Goal: Task Accomplishment & Management: Manage account settings

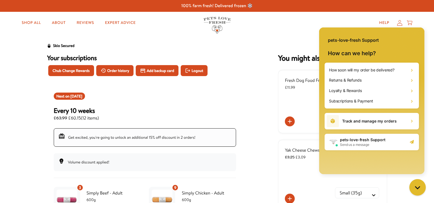
click at [400, 185] on div "Skio Secured Your subscriptions Chub Change Rewards Order history Add backup ca…" at bounding box center [217, 184] width 434 height 293
click at [418, 188] on icon "Gorgias live chat" at bounding box center [417, 187] width 6 height 6
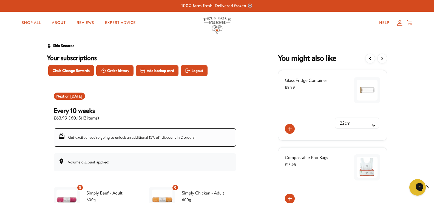
click at [433, 58] on div "Skio Secured Your subscriptions Chub Change Rewards Order history Add backup ca…" at bounding box center [217, 184] width 434 height 293
click at [75, 69] on span "Chub Change Rewards" at bounding box center [71, 70] width 37 height 6
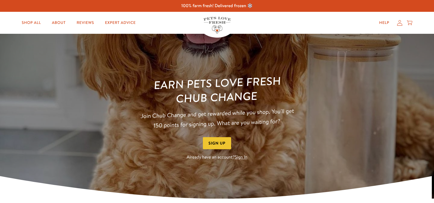
click at [241, 160] on link "Sign In" at bounding box center [241, 157] width 13 height 6
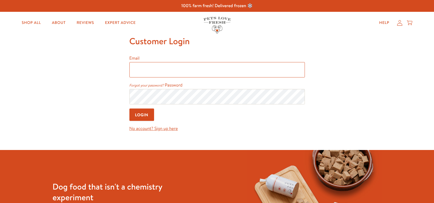
click at [142, 67] on input "Email" at bounding box center [216, 69] width 175 height 15
type input "kathyandzeta@outlook.com"
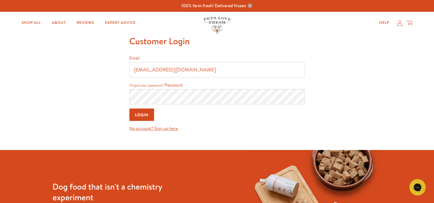
click at [145, 113] on input "Login" at bounding box center [141, 114] width 25 height 12
click at [142, 69] on input "Email" at bounding box center [216, 69] width 175 height 15
type input "kathyandzeta@outlook.com"
click at [417, 186] on icon "Gorgias live chat" at bounding box center [417, 187] width 6 height 6
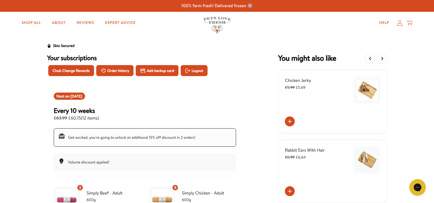
click at [400, 25] on icon at bounding box center [399, 23] width 5 height 6
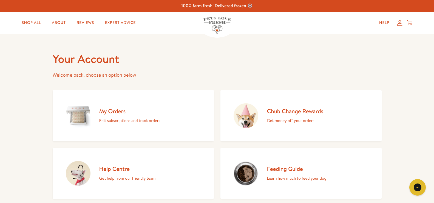
click at [288, 112] on h2 "Chub Change Rewards" at bounding box center [295, 110] width 56 height 7
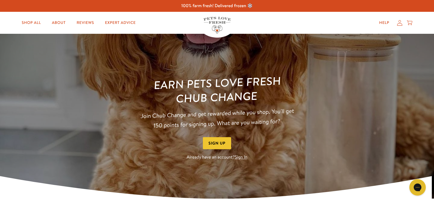
click at [243, 160] on link "Sign In" at bounding box center [241, 157] width 13 height 6
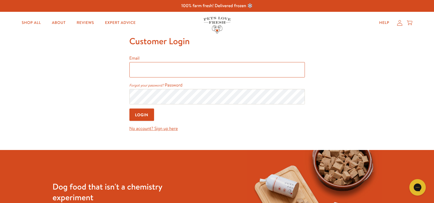
click at [143, 67] on input "Email" at bounding box center [216, 69] width 175 height 15
type input "kathyandzeta@outlook.com"
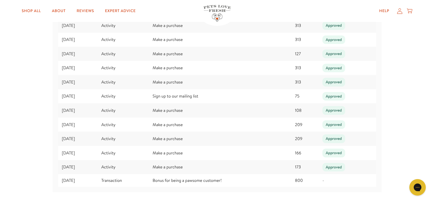
scroll to position [945, 0]
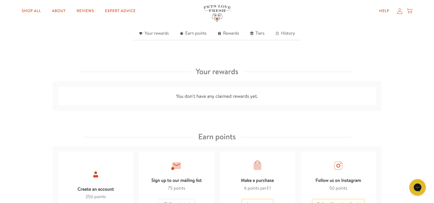
scroll to position [118, 0]
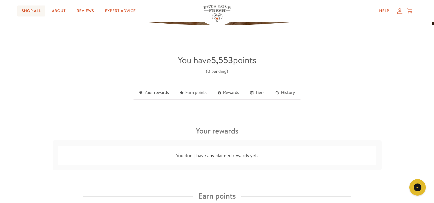
click at [31, 10] on link "Shop All" at bounding box center [31, 10] width 28 height 11
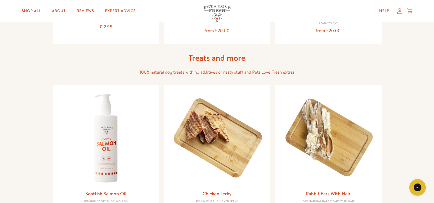
scroll to position [118, 0]
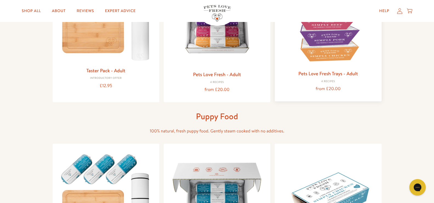
click at [335, 51] on img at bounding box center [328, 18] width 98 height 98
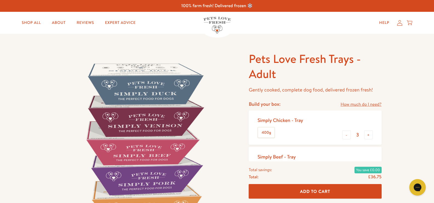
scroll to position [177, 0]
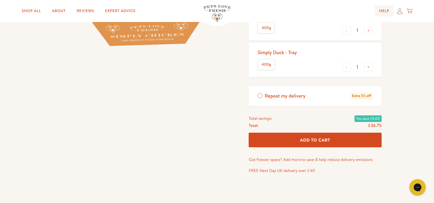
click at [385, 9] on link "Help" at bounding box center [384, 10] width 19 height 11
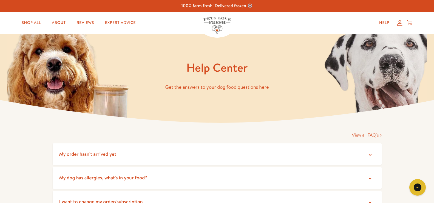
scroll to position [177, 0]
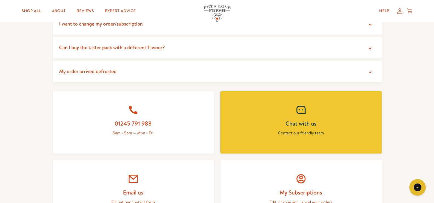
click at [369, 25] on icon at bounding box center [369, 24] width 5 height 5
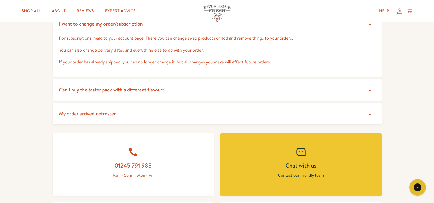
click at [434, 33] on div "View all FAQ's My order hasn't arrived yet Occasionally DPD deliver to the wron…" at bounding box center [217, 122] width 434 height 354
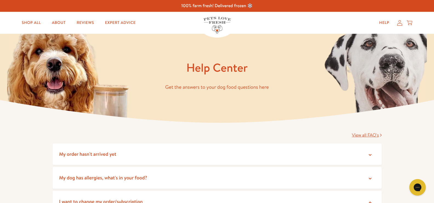
click at [370, 201] on icon at bounding box center [369, 201] width 5 height 5
click at [369, 201] on icon at bounding box center [369, 201] width 5 height 5
click at [60, 24] on link "About" at bounding box center [58, 22] width 22 height 11
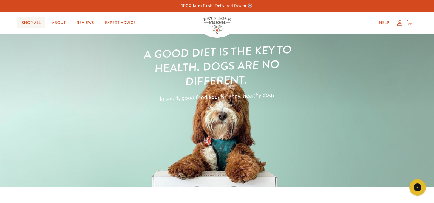
click at [35, 22] on link "Shop All" at bounding box center [31, 22] width 28 height 11
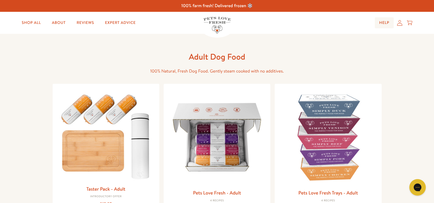
click at [384, 23] on link "Help" at bounding box center [384, 22] width 19 height 11
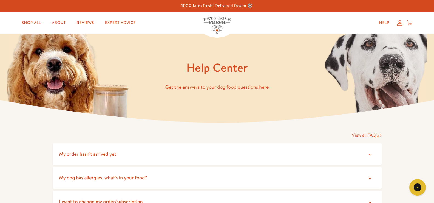
click at [399, 24] on icon at bounding box center [399, 23] width 5 height 6
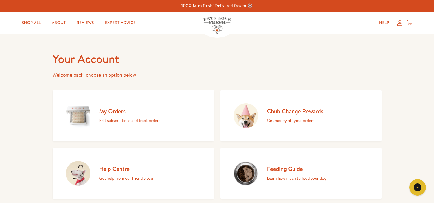
click at [118, 110] on h2 "My Orders" at bounding box center [129, 110] width 61 height 7
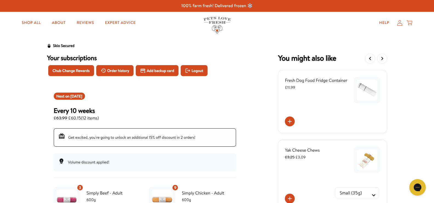
scroll to position [177, 0]
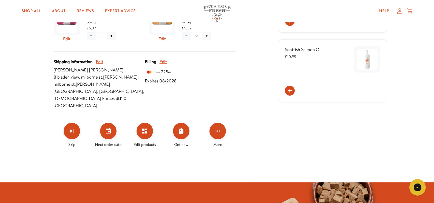
click at [112, 35] on button "+" at bounding box center [111, 35] width 9 height 7
click at [112, 35] on div at bounding box center [145, 29] width 182 height 45
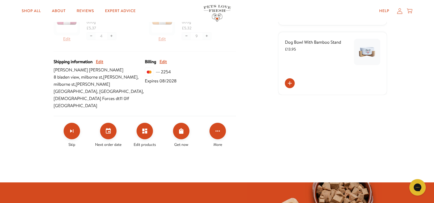
click at [112, 36] on div at bounding box center [145, 29] width 182 height 45
click at [144, 127] on icon "Edit products" at bounding box center [144, 130] width 7 height 7
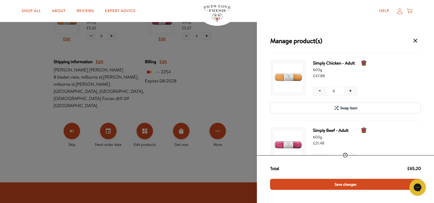
scroll to position [0, 0]
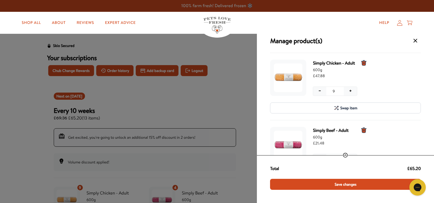
click at [320, 91] on button "−" at bounding box center [319, 91] width 13 height 9
click at [433, 86] on div "Manage product(s) Simply Chicken - Adult 600g £37.24 − 7 + − 7 + Swap item Simp…" at bounding box center [345, 112] width 177 height 181
click at [433, 84] on div "Manage product(s) Simply Chicken - Adult 600g £37.24 − 7 + − 7 + Swap item Simp…" at bounding box center [345, 112] width 177 height 181
click at [298, 145] on img "4 units for Simply Beef - Adult, 600g" at bounding box center [288, 144] width 29 height 29
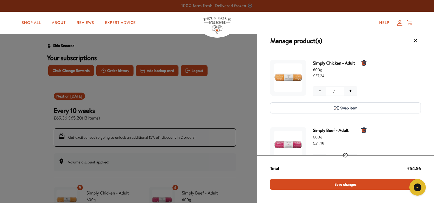
click at [345, 155] on icon "View full receipt details" at bounding box center [345, 154] width 5 height 5
